Goal: Task Accomplishment & Management: Use online tool/utility

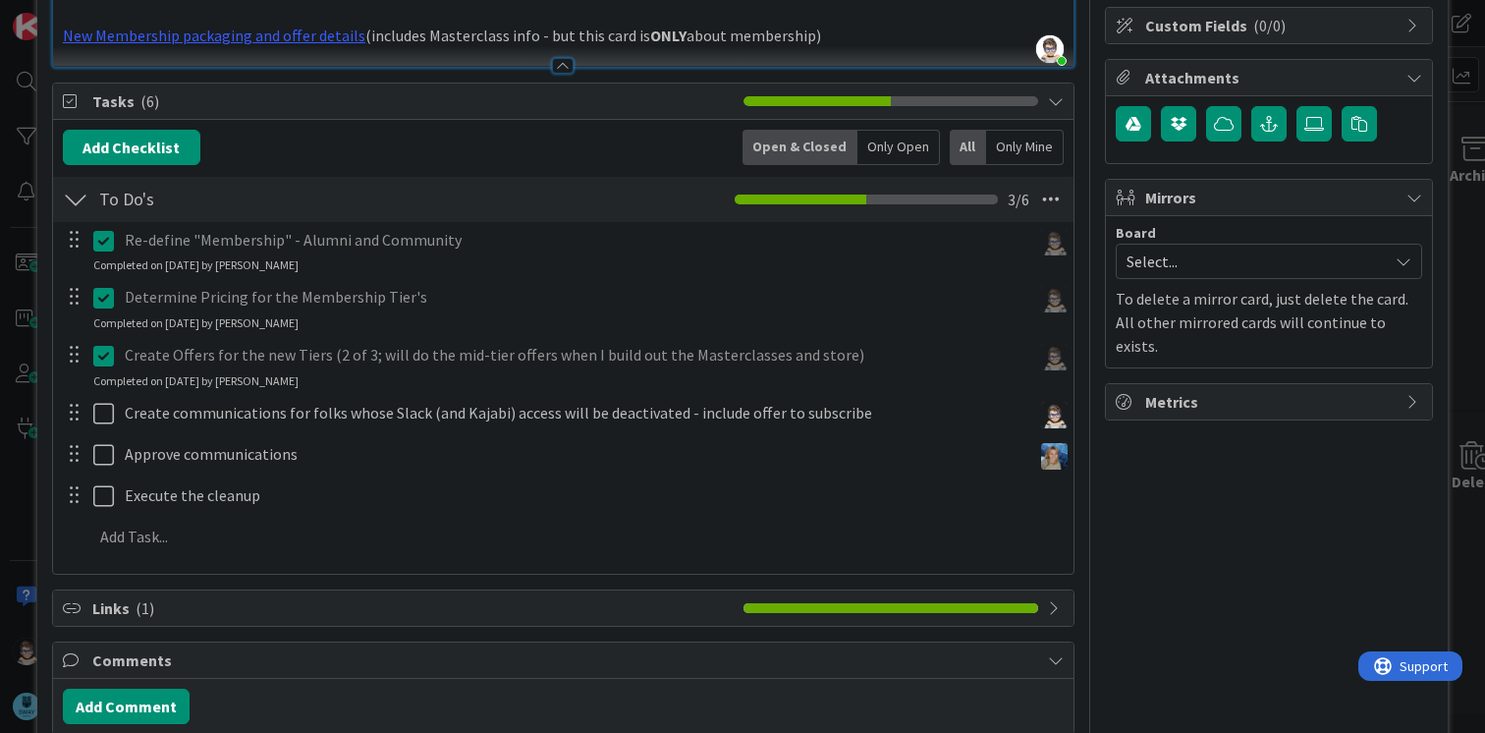
scroll to position [292, 0]
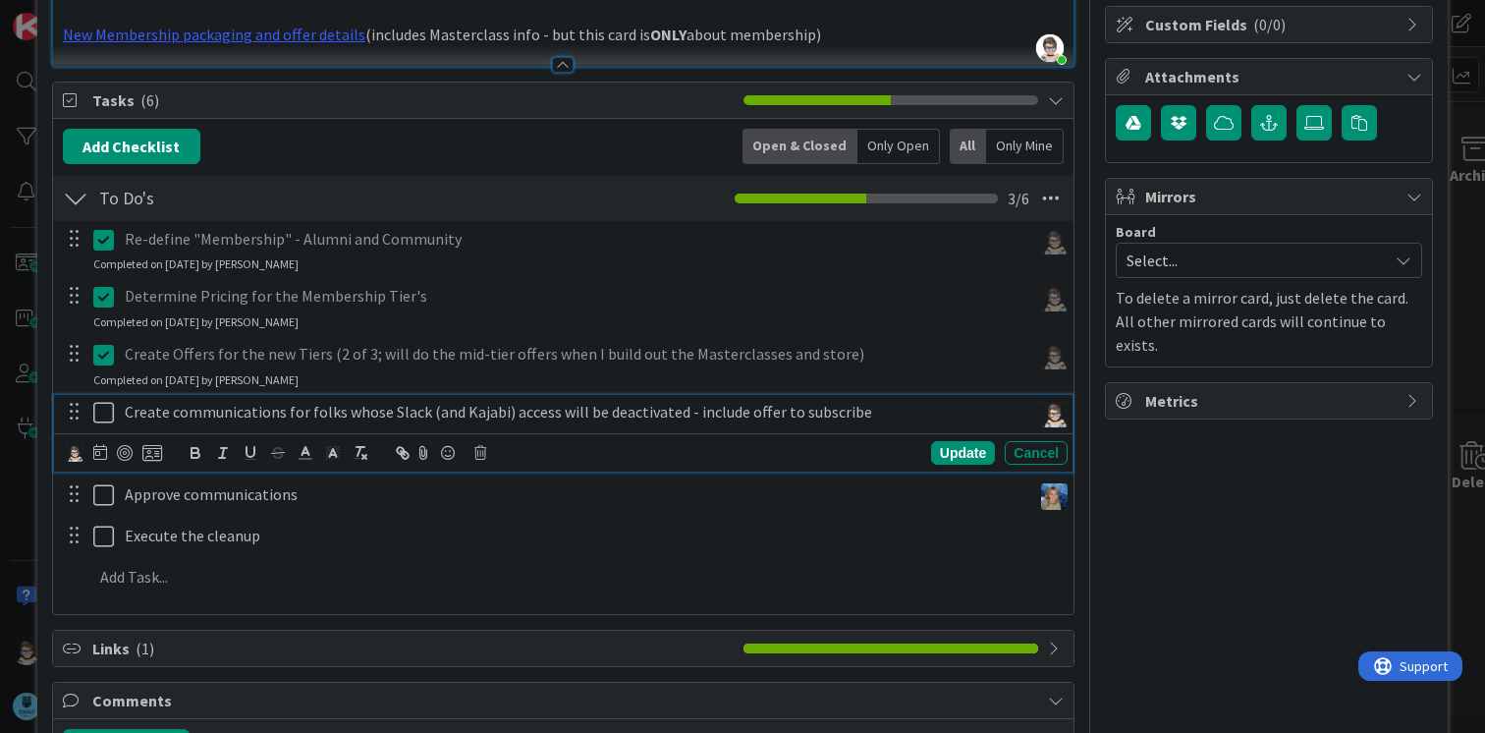
click at [99, 410] on icon at bounding box center [103, 413] width 21 height 24
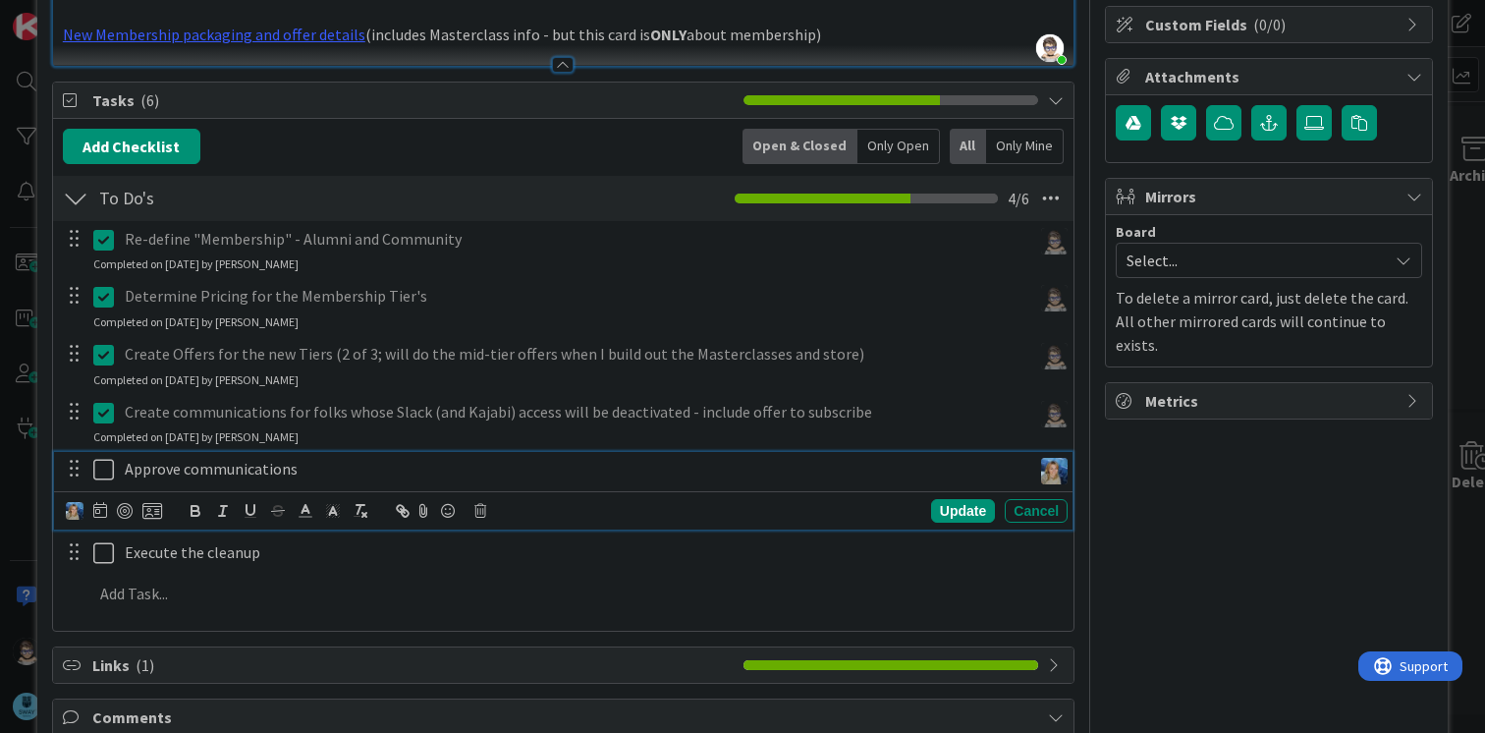
click at [100, 467] on icon at bounding box center [103, 470] width 21 height 24
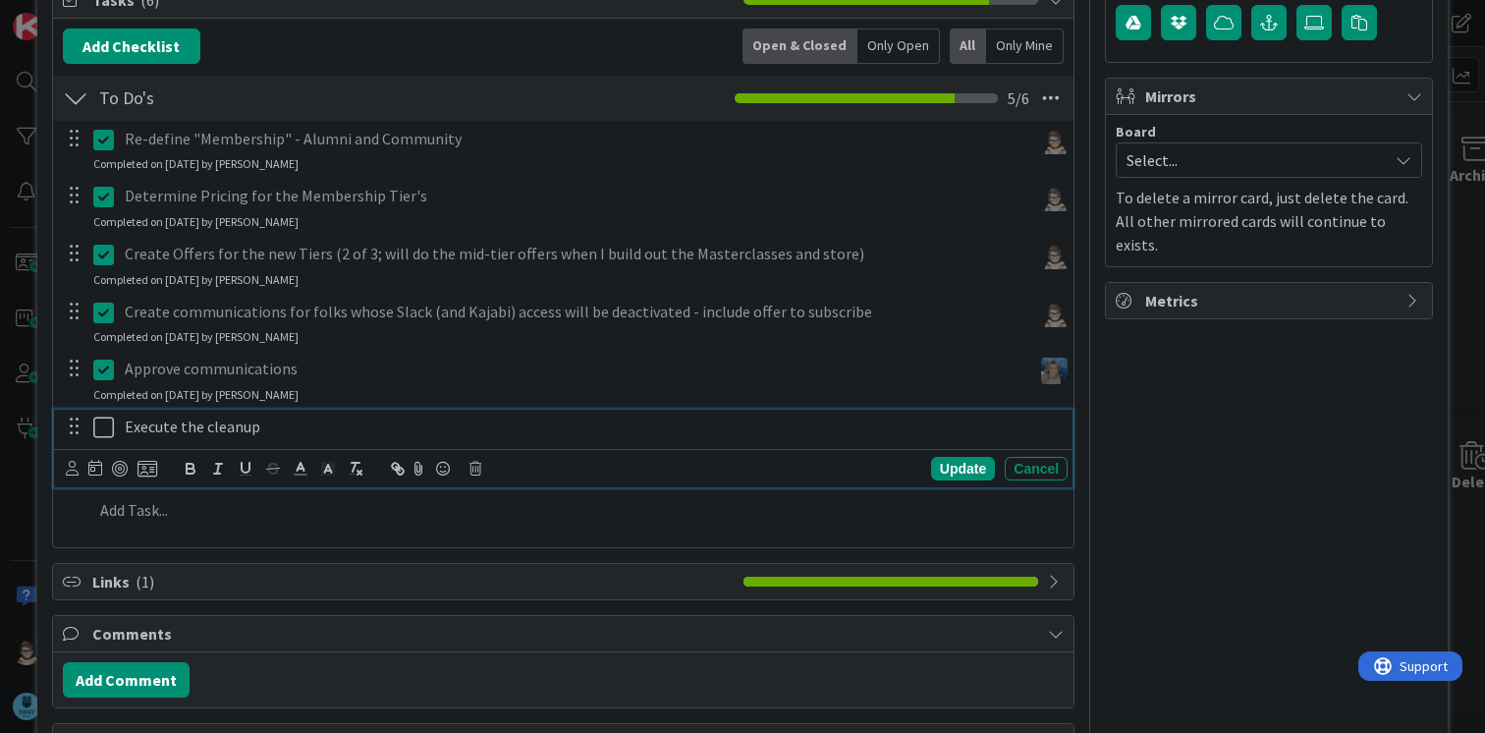
click at [195, 432] on p "Execute the cleanup" at bounding box center [592, 427] width 935 height 23
click at [316, 428] on p "Execute the cleanup" at bounding box center [592, 428] width 935 height 23
click at [931, 464] on div "Update" at bounding box center [963, 470] width 64 height 24
click at [142, 425] on p "Execute the cleanup - [DATE] (revoke Kajabi + deactivate Slack)" at bounding box center [592, 428] width 935 height 23
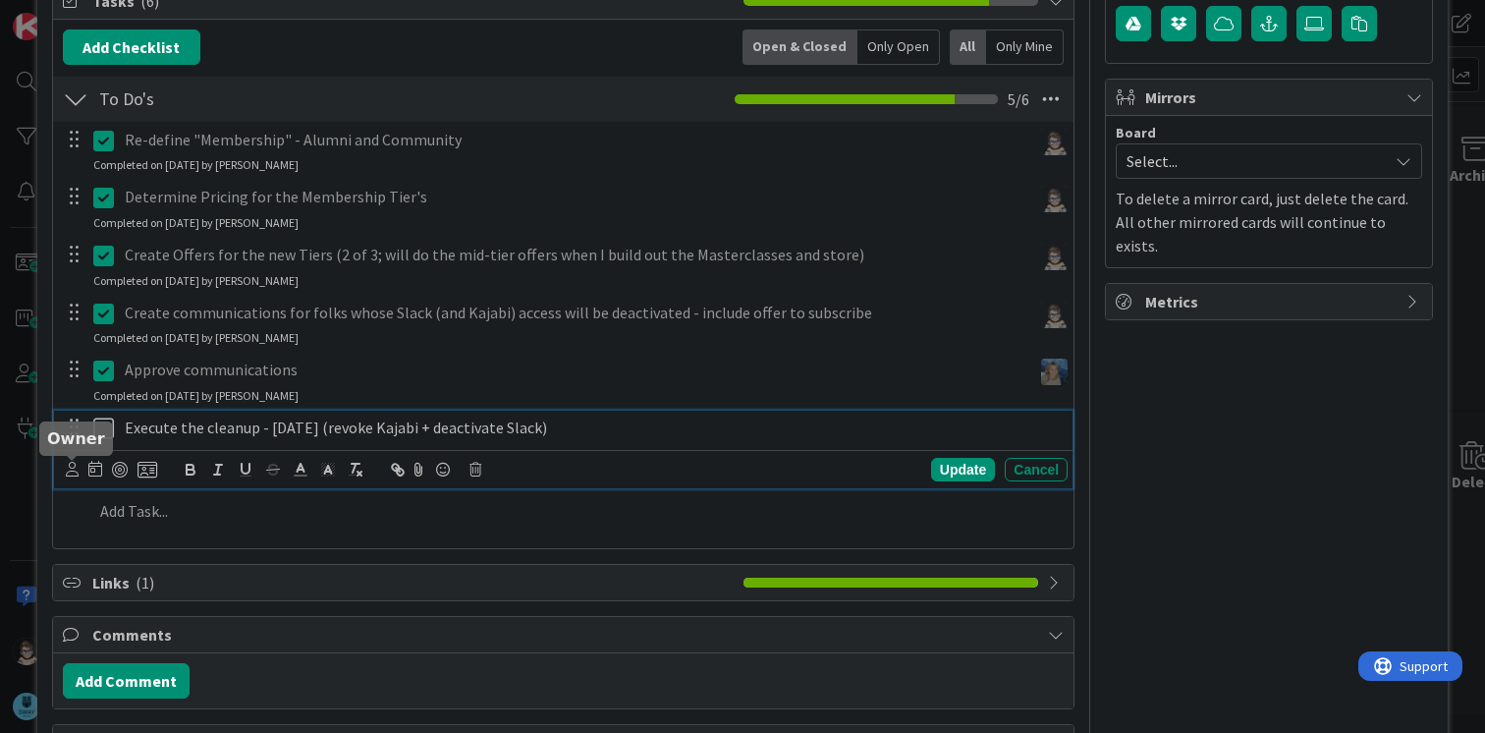
click at [71, 466] on icon at bounding box center [72, 469] width 13 height 15
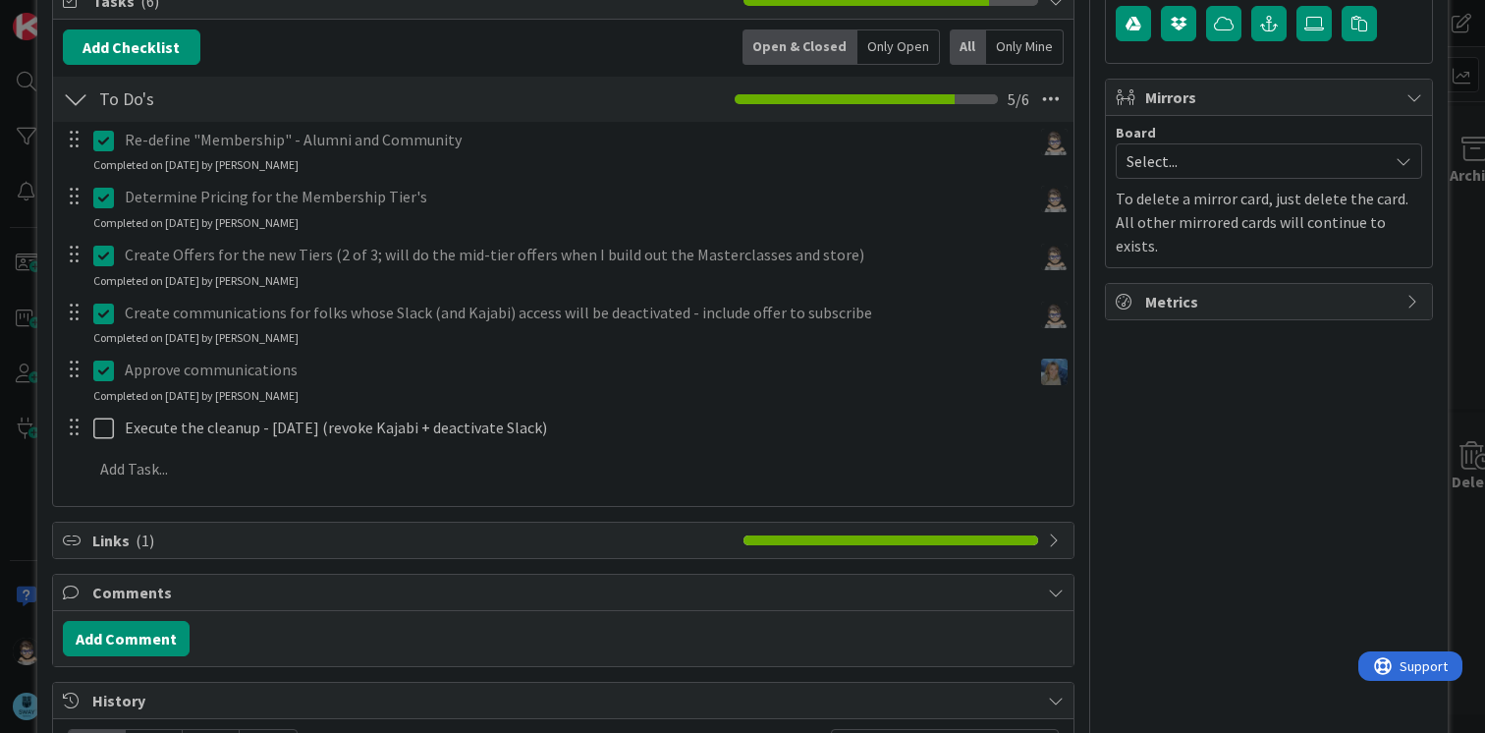
click at [0, 0] on icon at bounding box center [0, 0] width 0 height 0
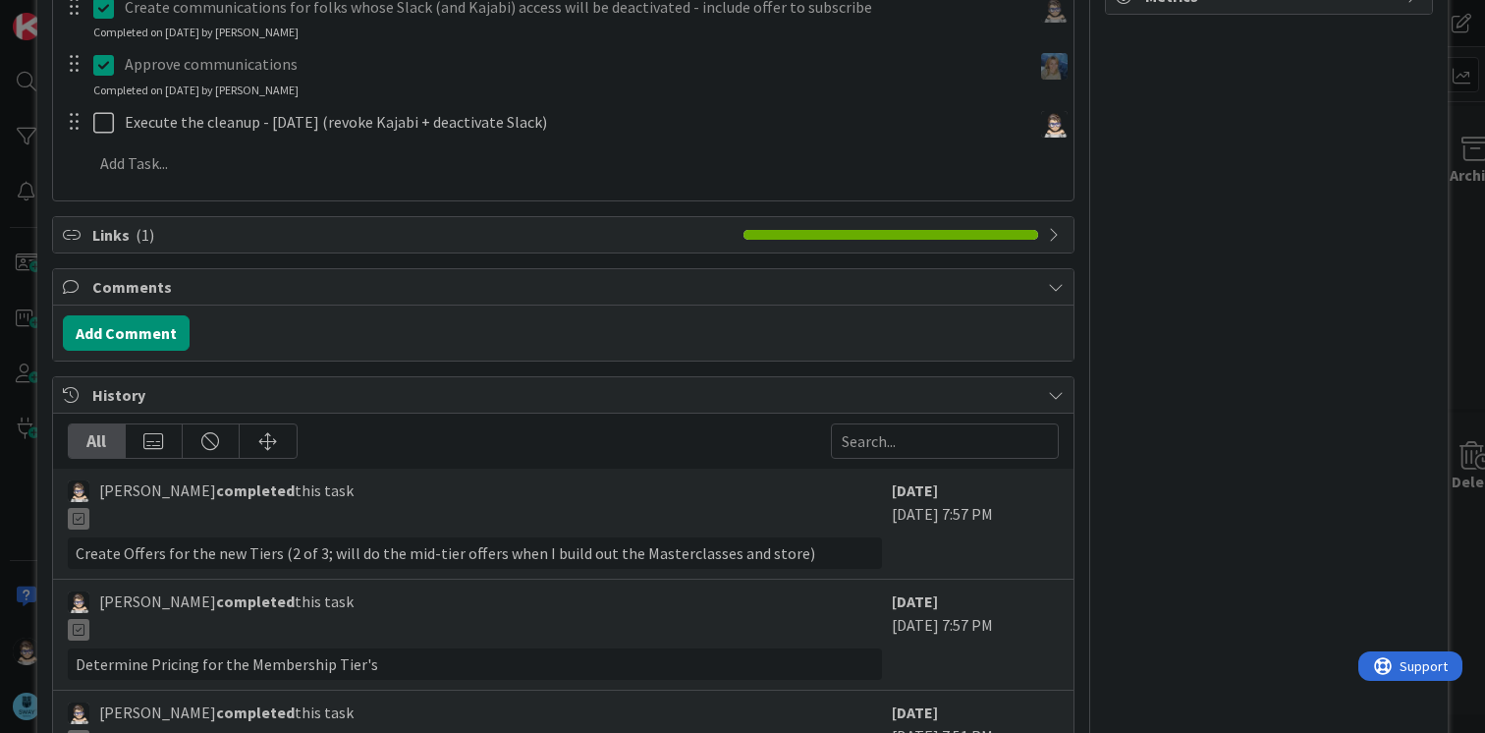
scroll to position [693, 0]
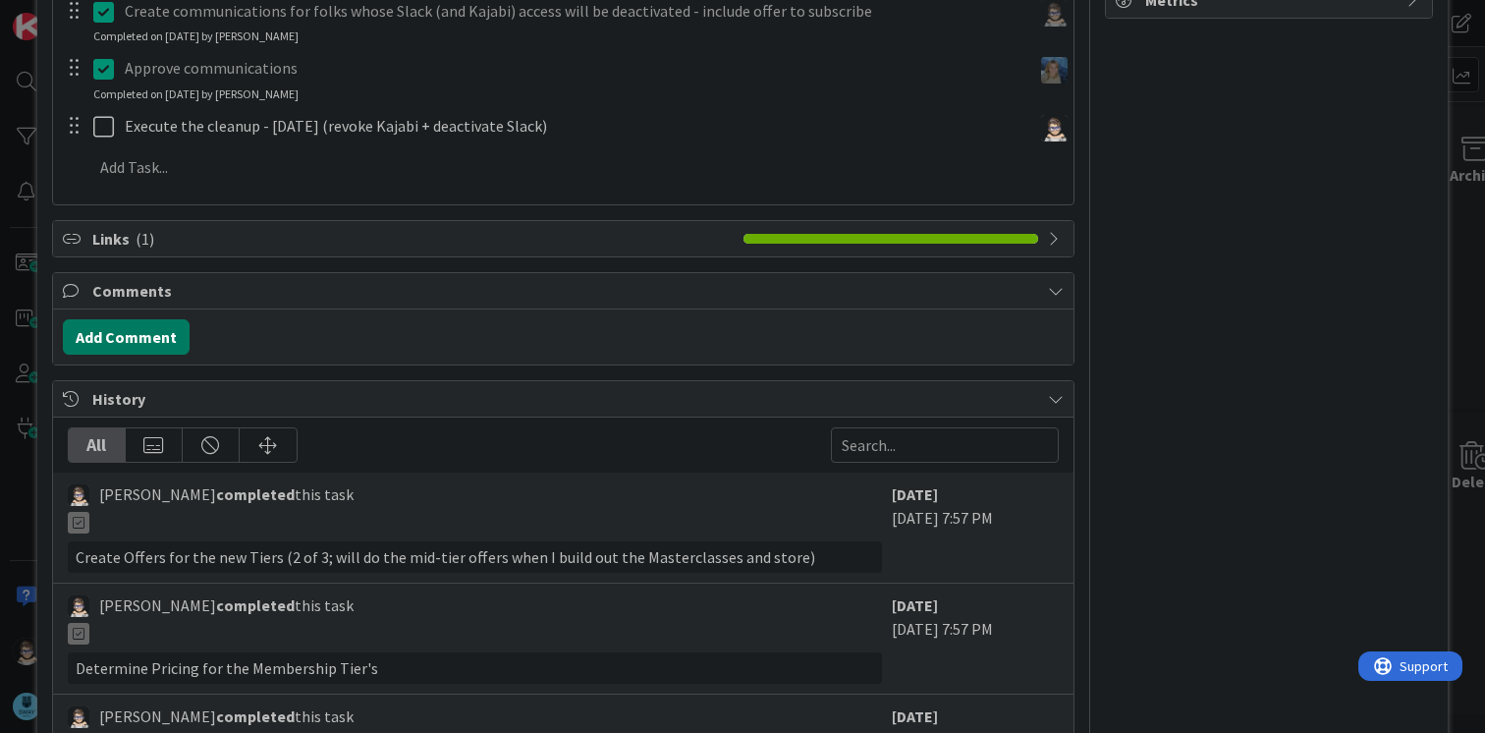
click at [98, 330] on button "Add Comment" at bounding box center [126, 336] width 127 height 35
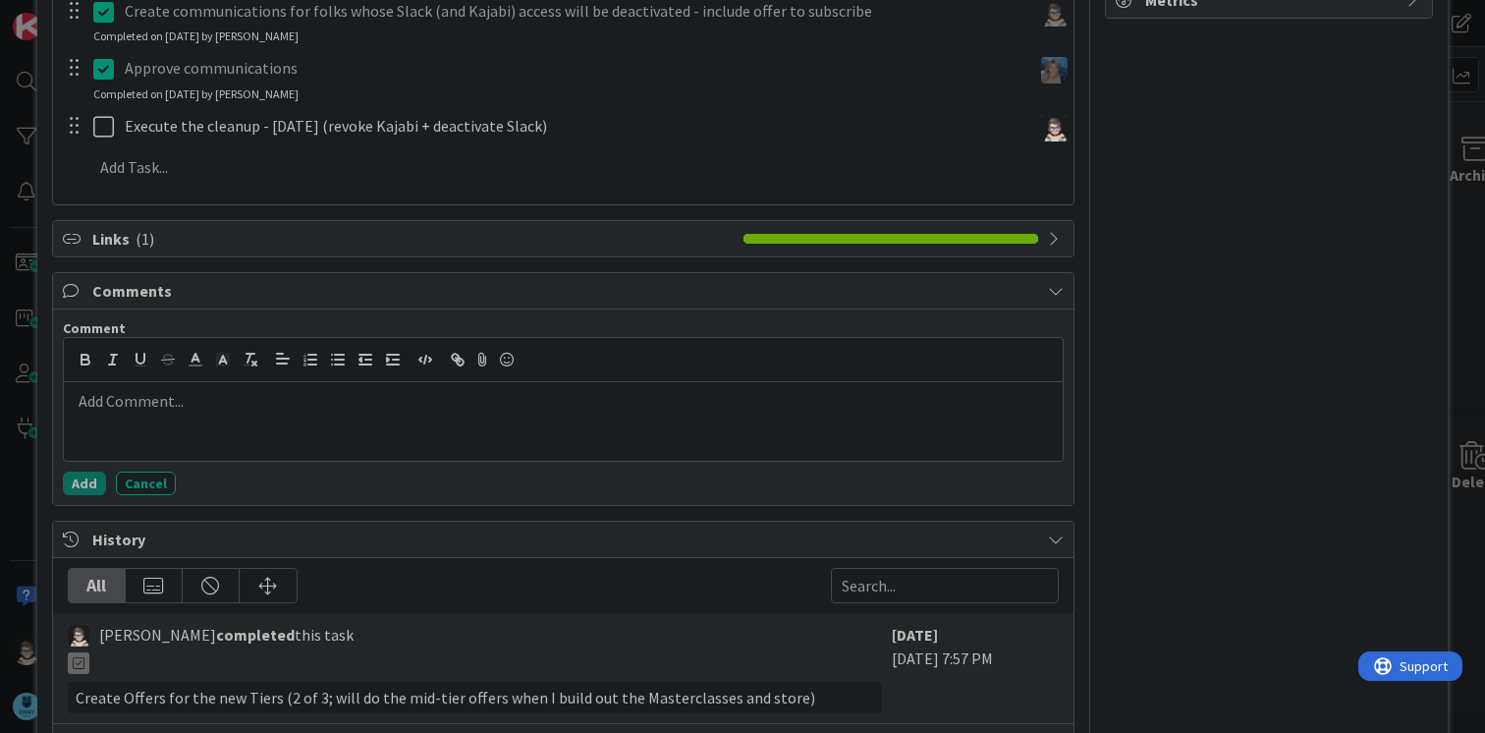
click at [263, 415] on div at bounding box center [563, 421] width 999 height 79
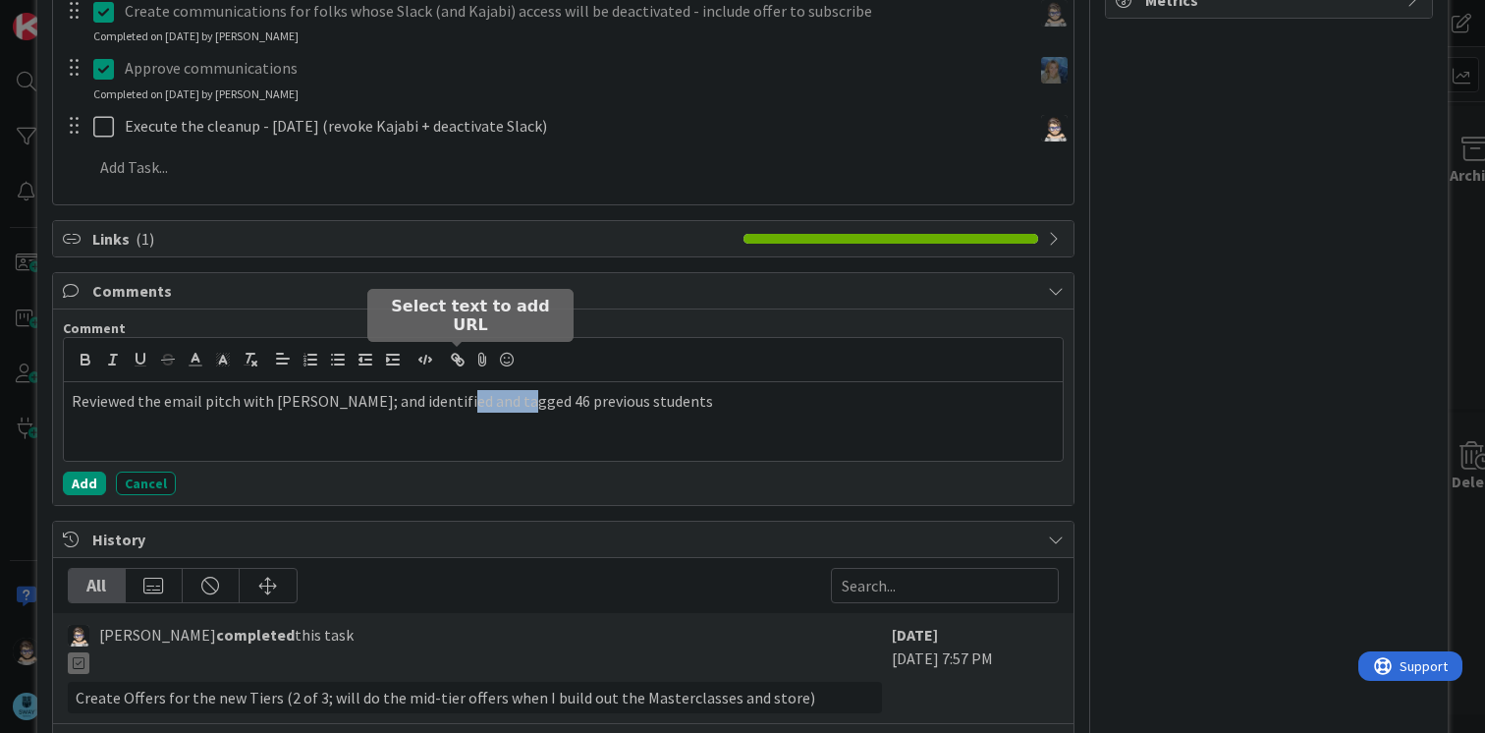
click at [462, 361] on icon "button" at bounding box center [458, 360] width 18 height 18
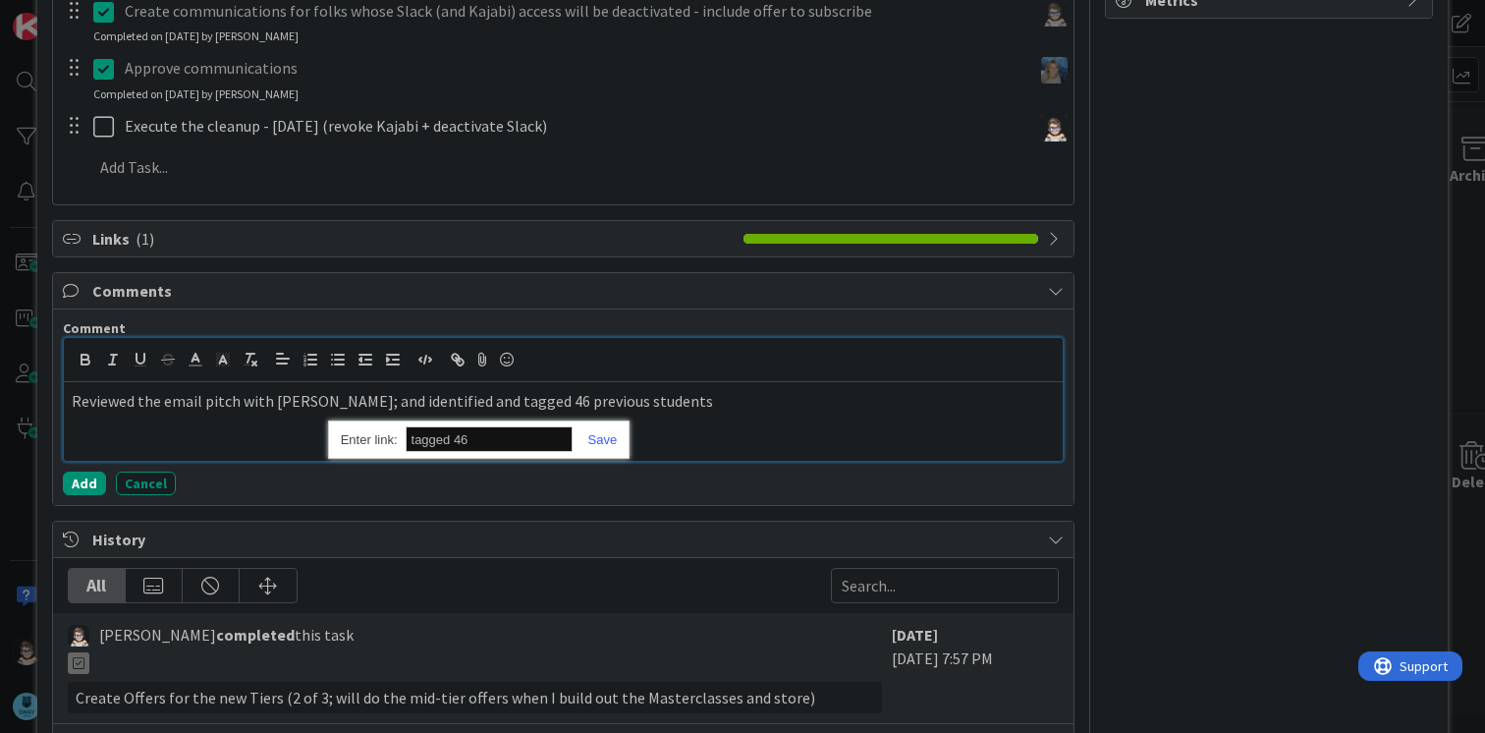
paste input "[URL][DOMAIN_NAME]"
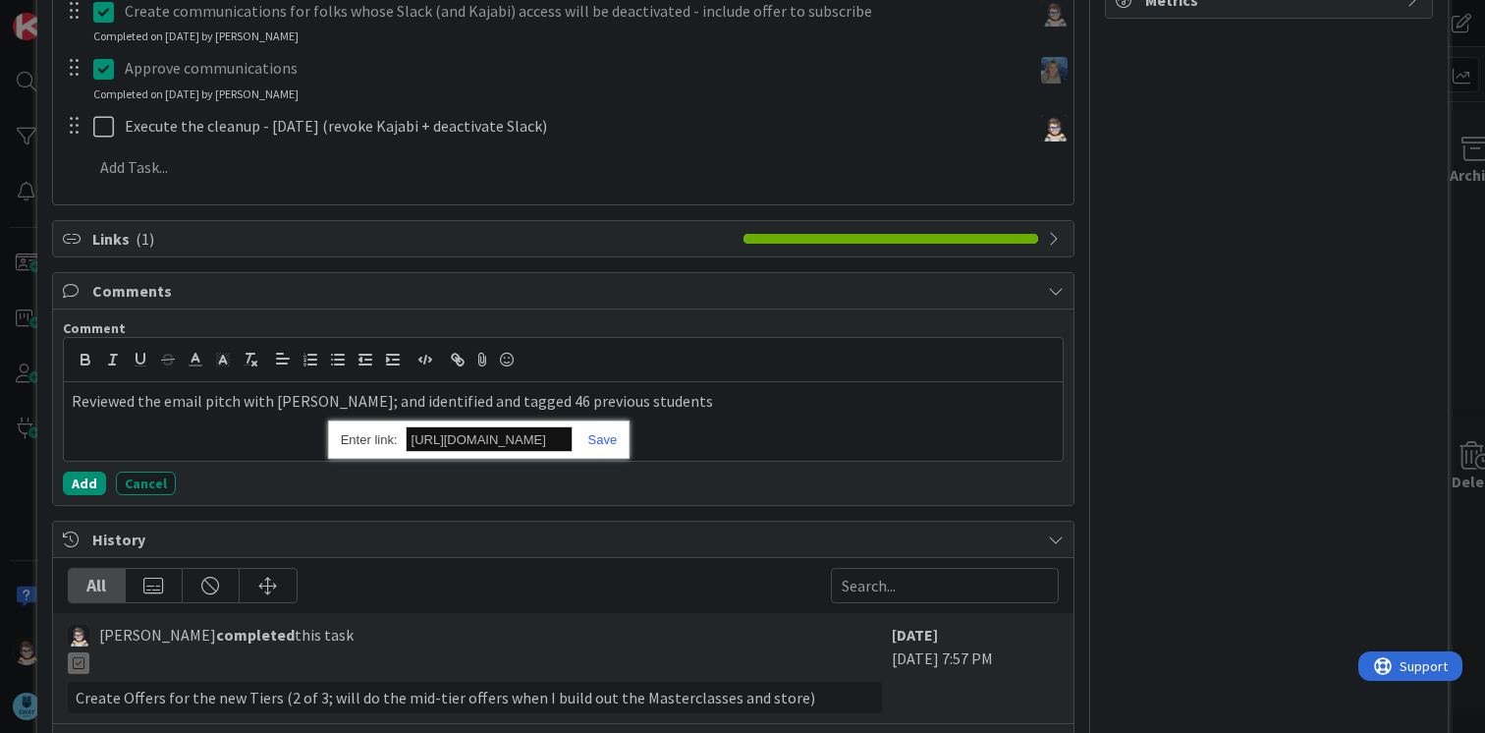
scroll to position [0, 0]
click at [608, 436] on link at bounding box center [595, 439] width 45 height 15
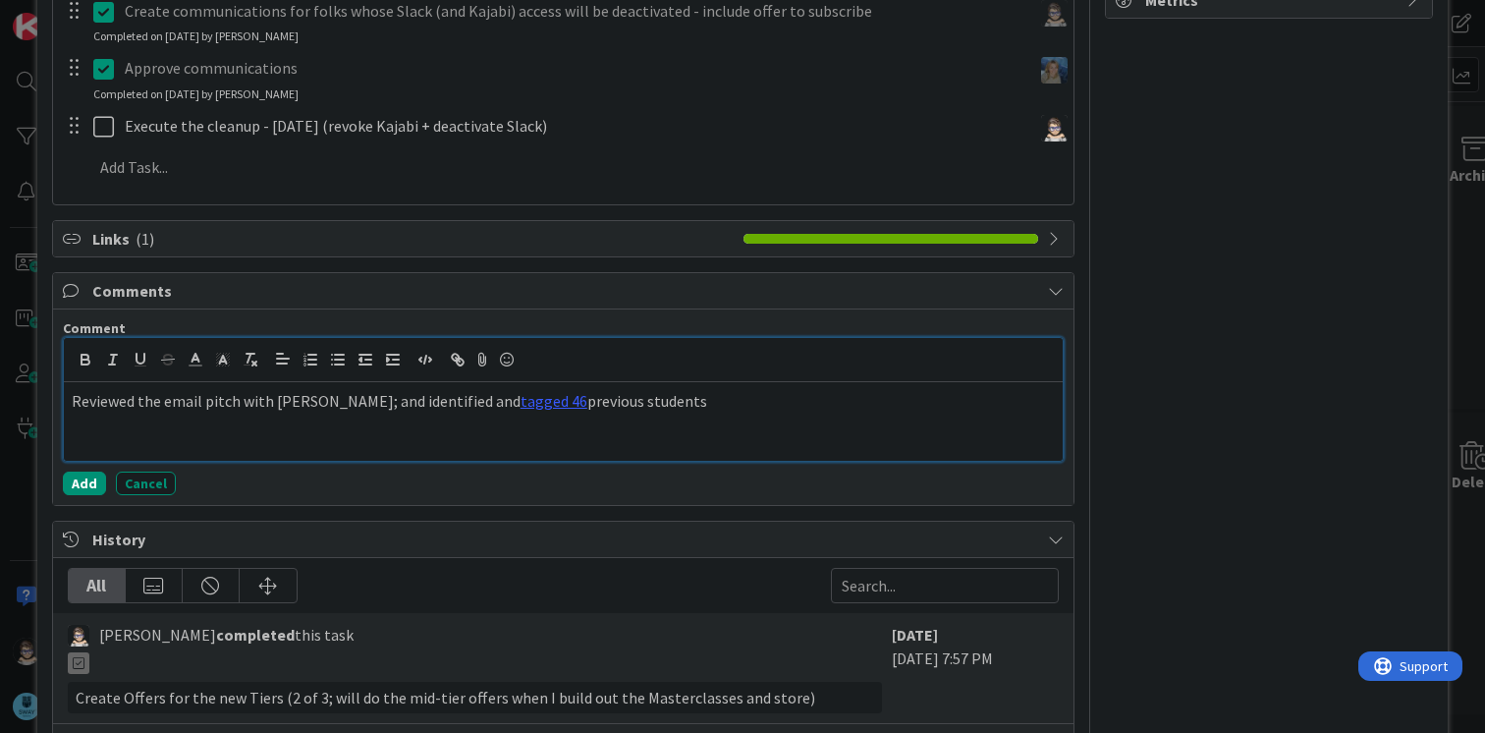
click at [646, 398] on p "Reviewed the email pitch with [PERSON_NAME]; and identified and tagged 46 previ…" at bounding box center [563, 401] width 983 height 23
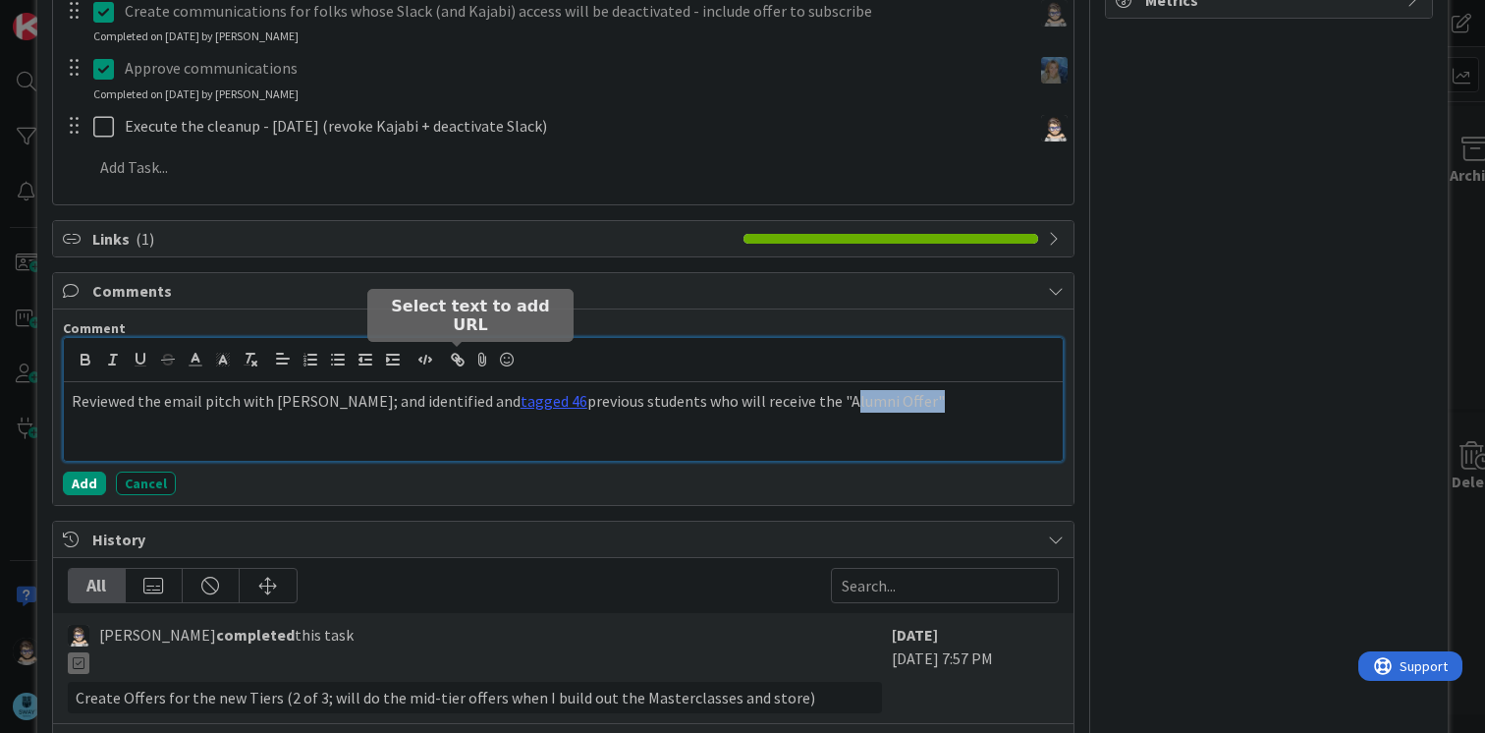
click at [453, 360] on icon "button" at bounding box center [455, 357] width 7 height 7
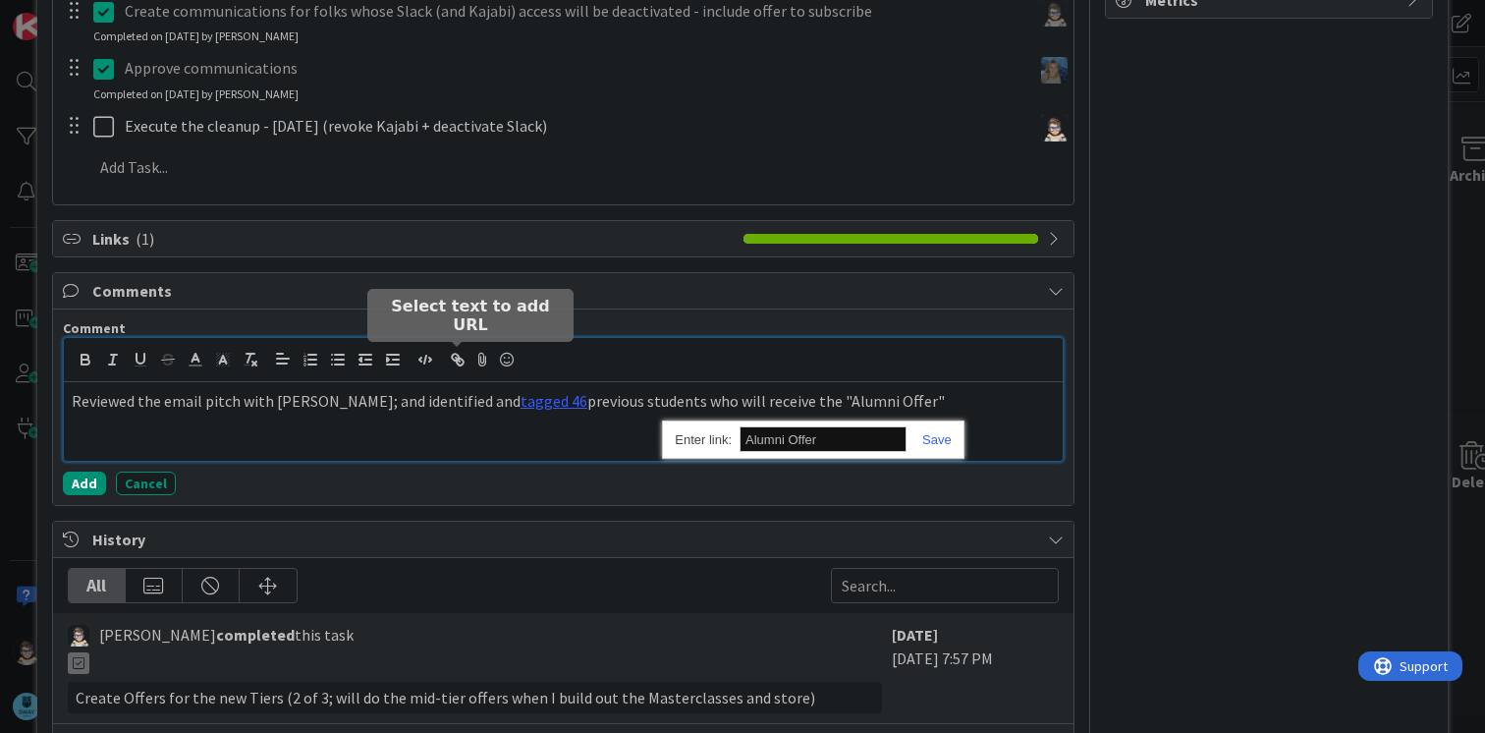
paste input "[URL][DOMAIN_NAME]"
type input "[URL][DOMAIN_NAME]"
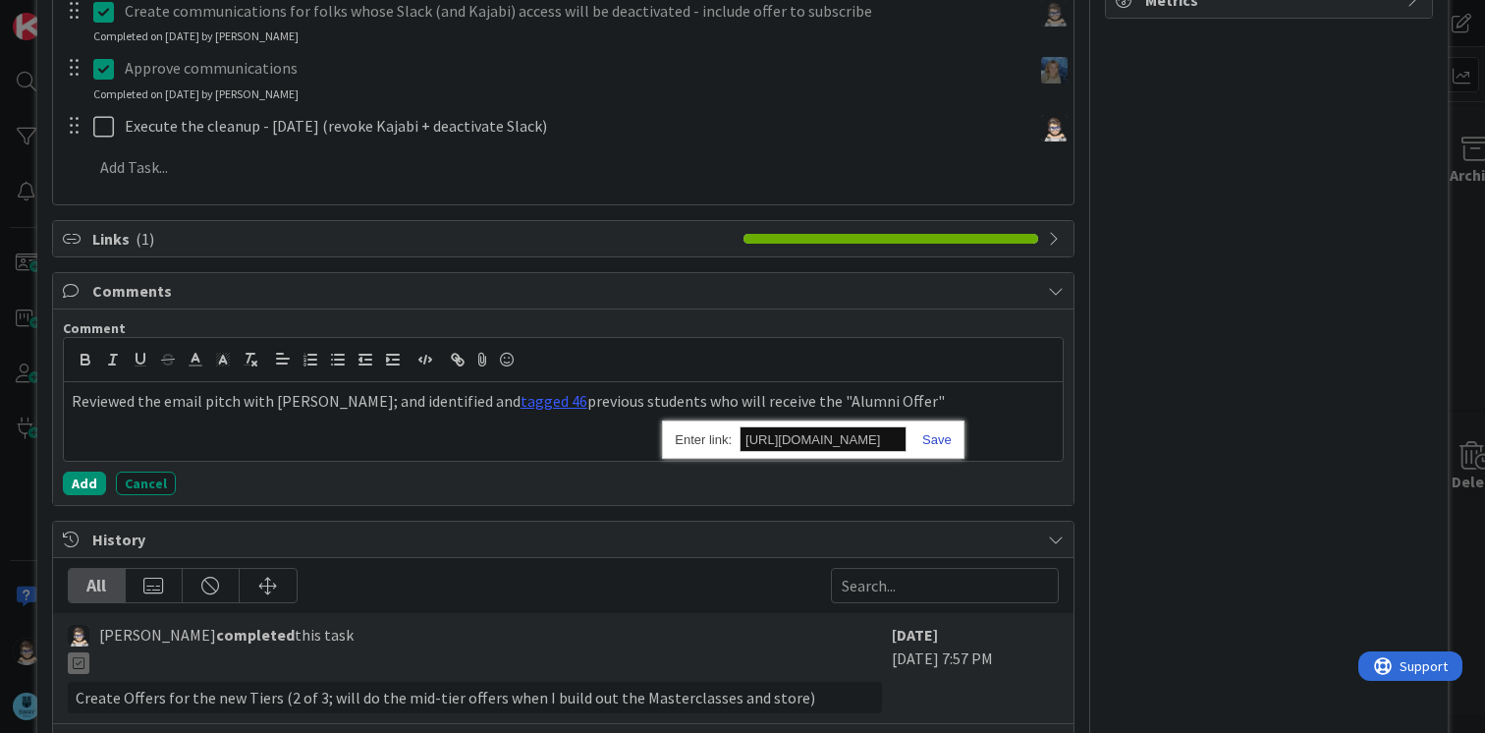
scroll to position [0, 0]
click at [940, 438] on link at bounding box center [929, 439] width 45 height 15
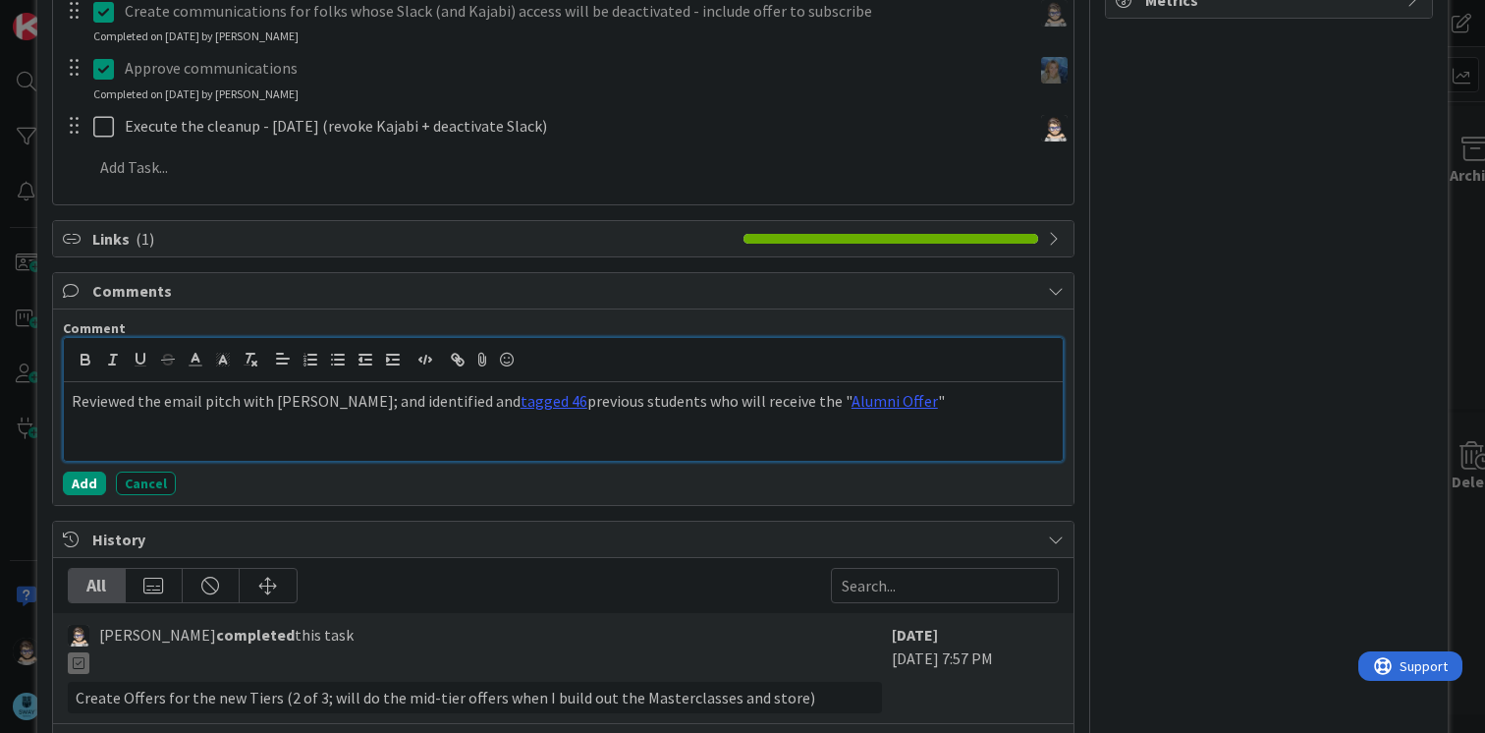
click at [936, 407] on p "Reviewed the email pitch with [PERSON_NAME]; and identified and tagged 46 previ…" at bounding box center [563, 401] width 983 height 23
